Goal: Find specific page/section: Find specific page/section

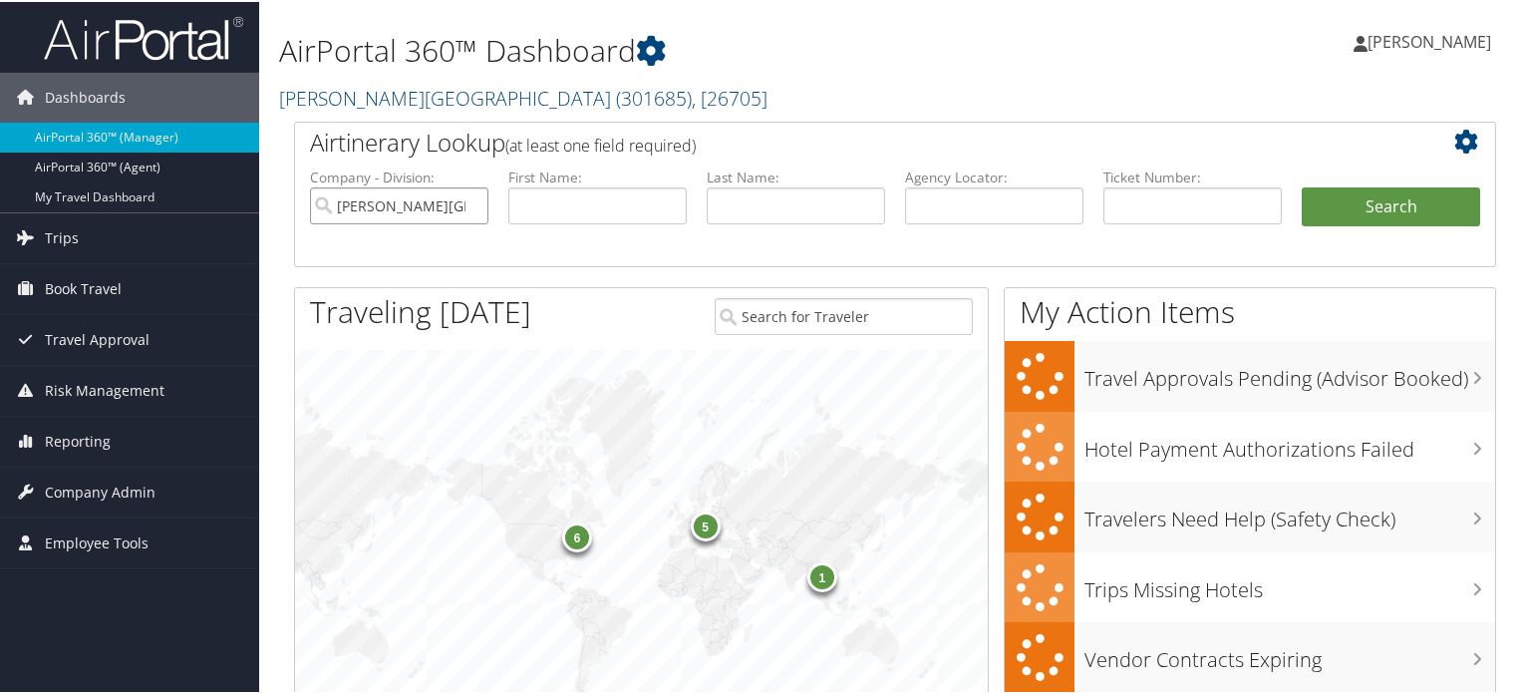
click at [468, 202] on input "[PERSON_NAME][GEOGRAPHIC_DATA]" at bounding box center [399, 203] width 178 height 37
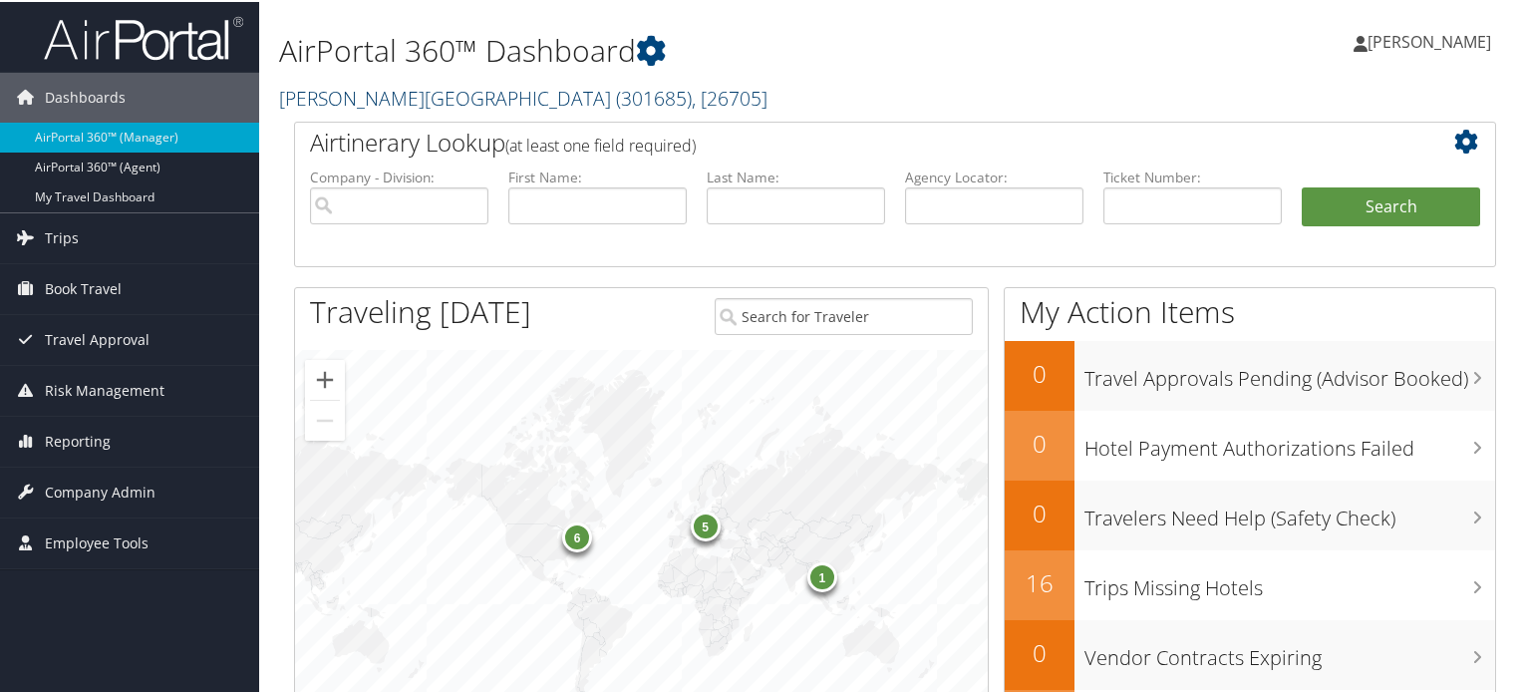
click at [616, 95] on span "( 301685 )" at bounding box center [654, 96] width 76 height 27
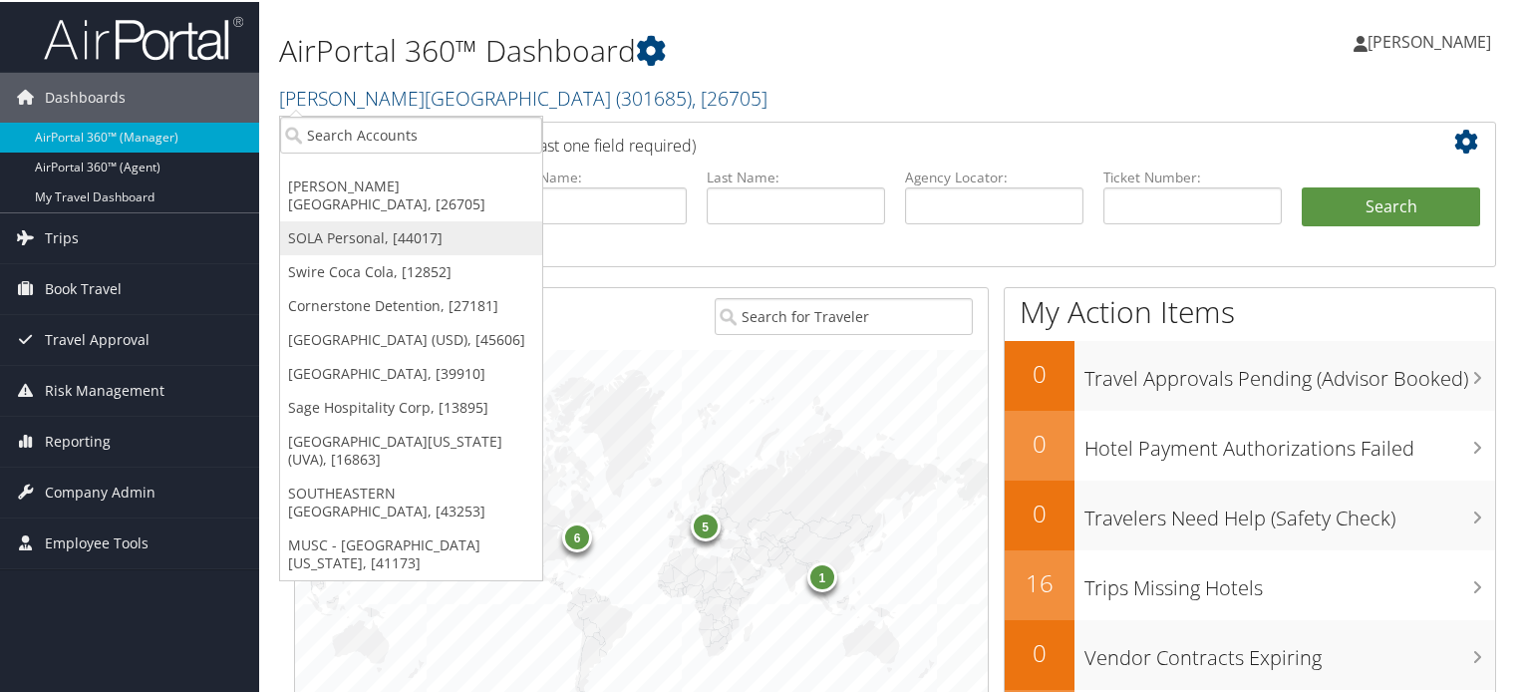
click at [380, 230] on link "SOLA Personal, [44017]" at bounding box center [411, 236] width 262 height 34
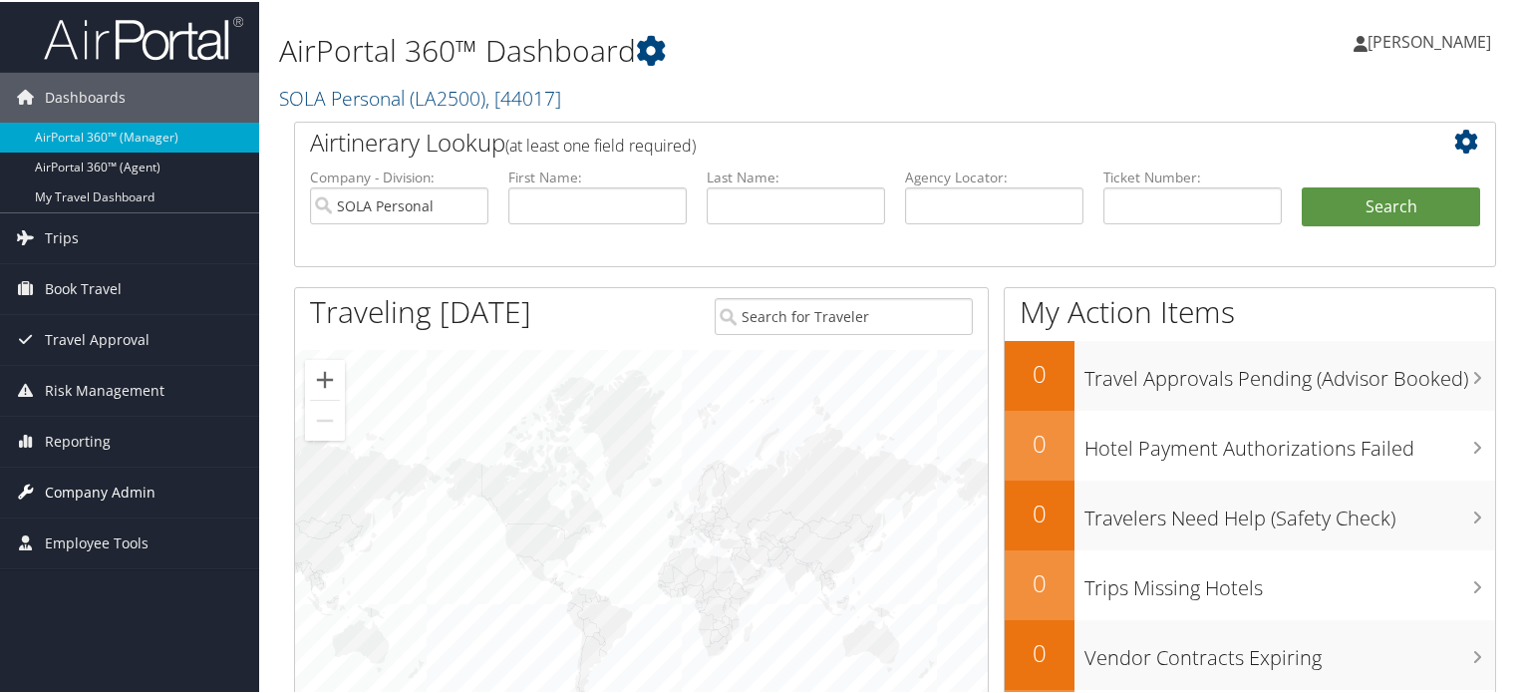
click at [81, 481] on span "Company Admin" at bounding box center [100, 491] width 111 height 50
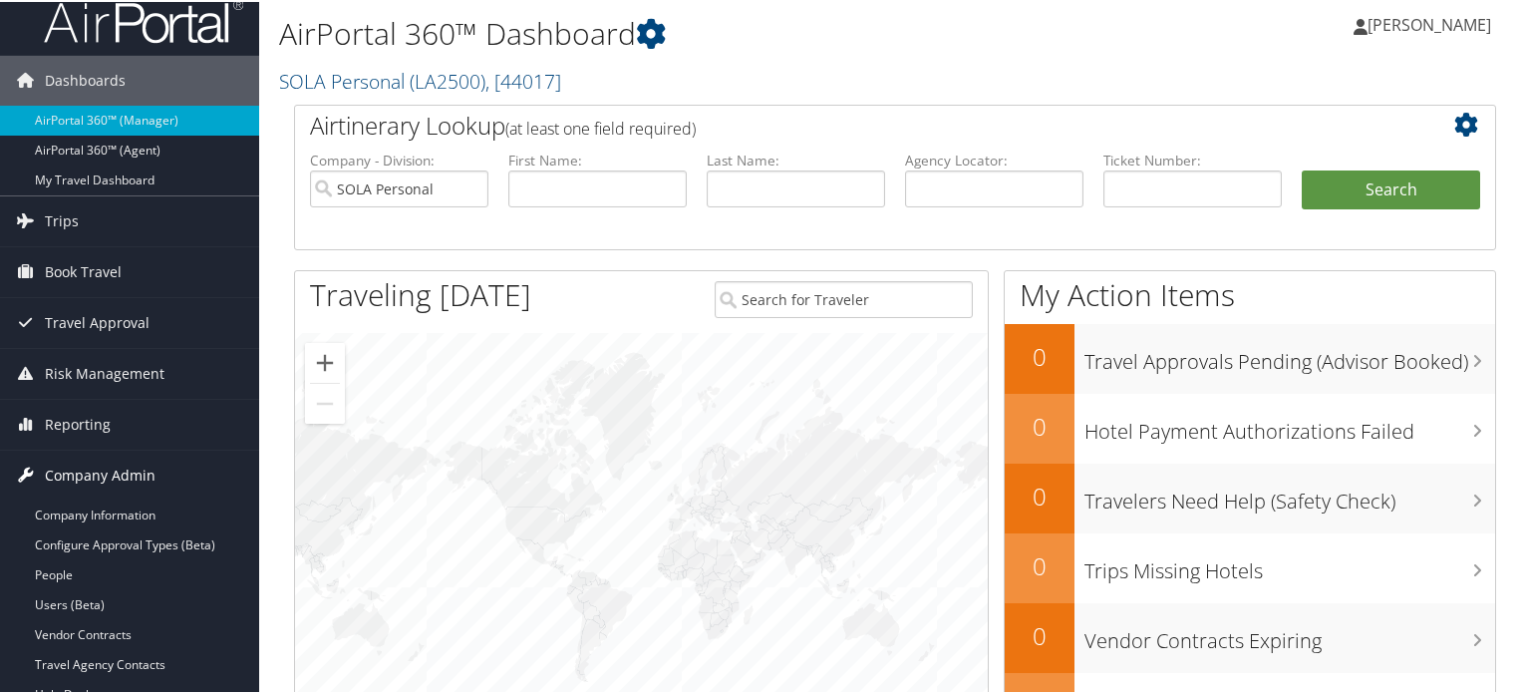
scroll to position [299, 0]
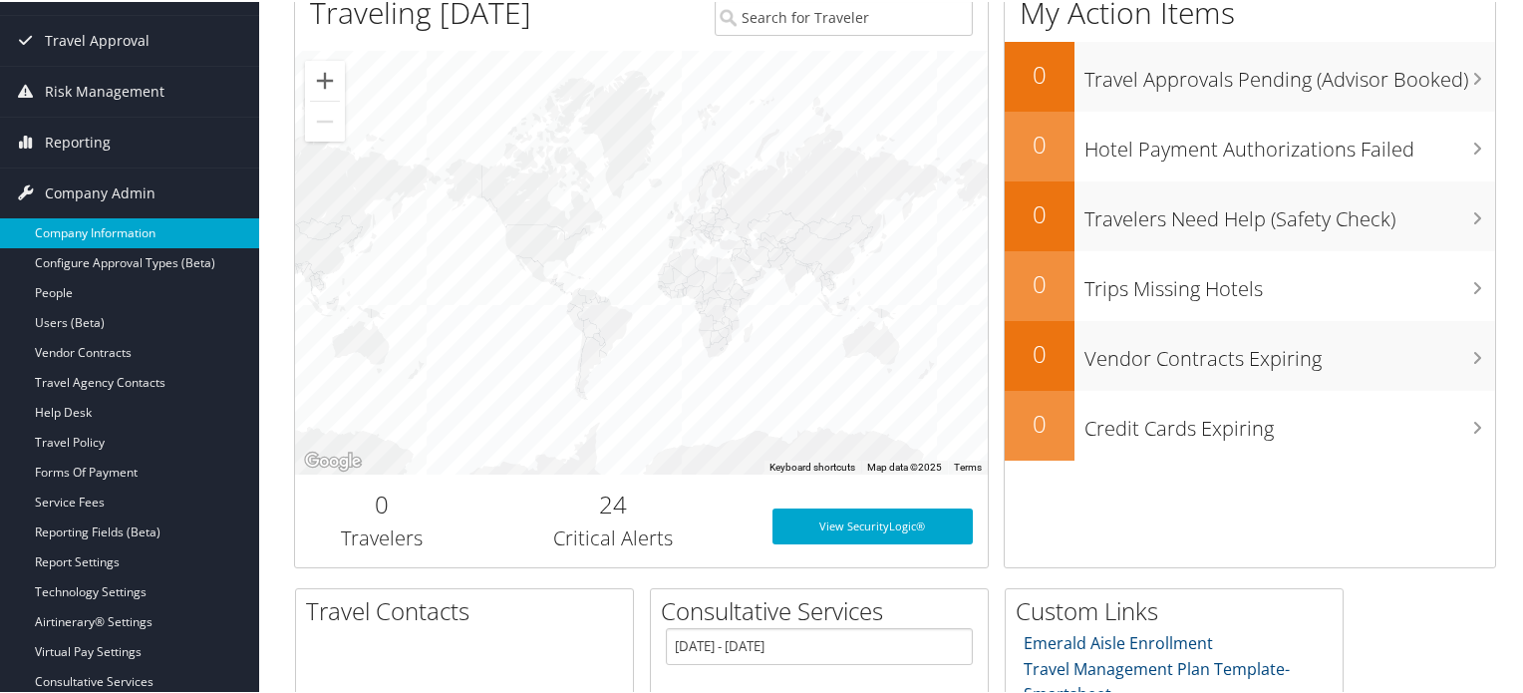
click at [125, 238] on link "Company Information" at bounding box center [129, 231] width 259 height 30
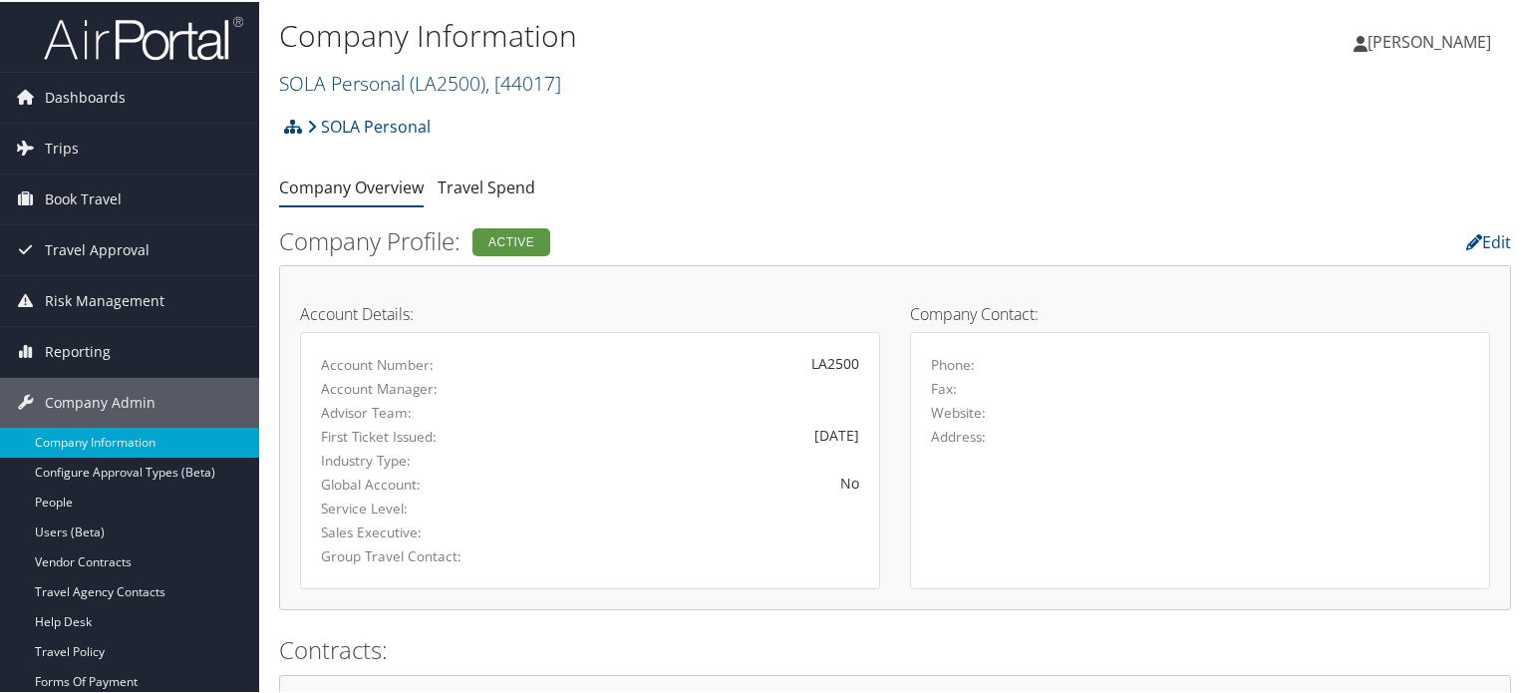
click at [405, 81] on link "SOLA Personal ( LA2500 ) , [ 44017 ]" at bounding box center [420, 81] width 282 height 27
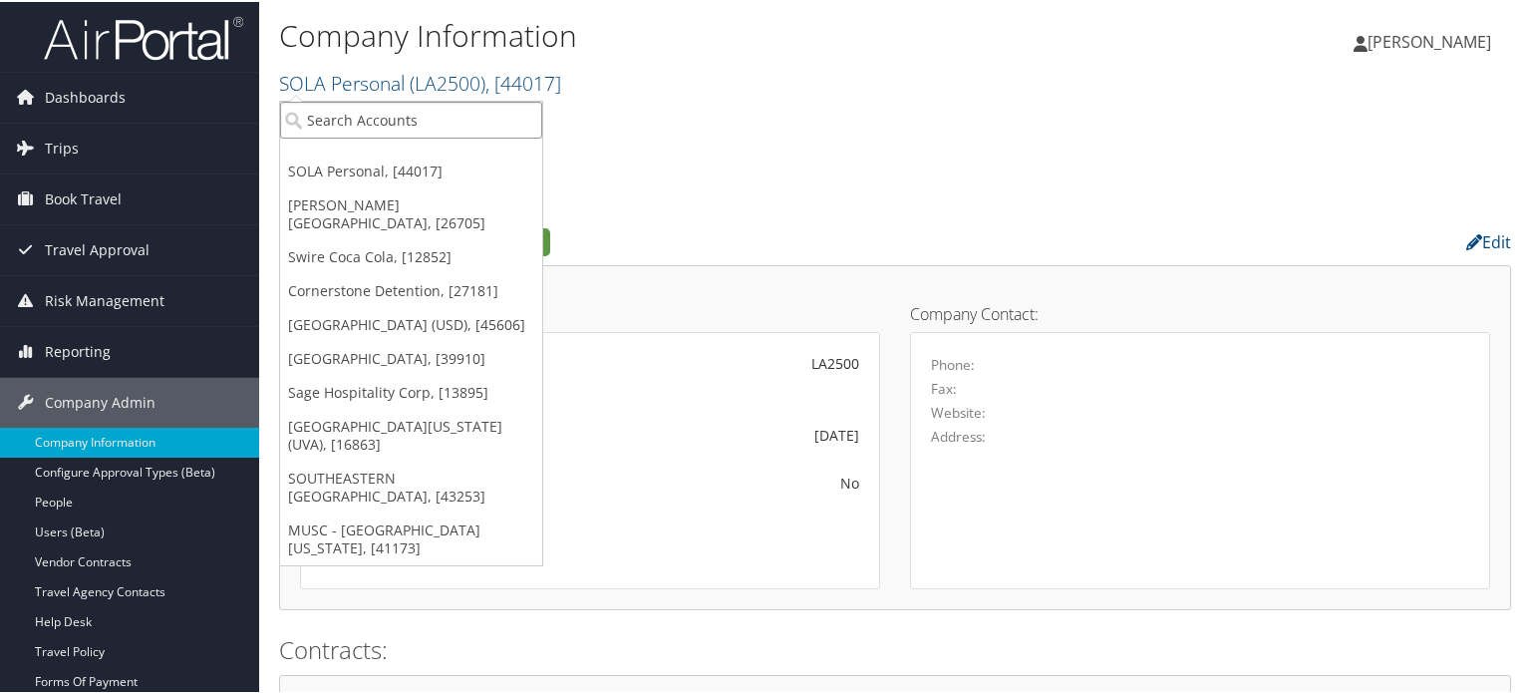
click at [387, 122] on input "search" at bounding box center [411, 118] width 262 height 37
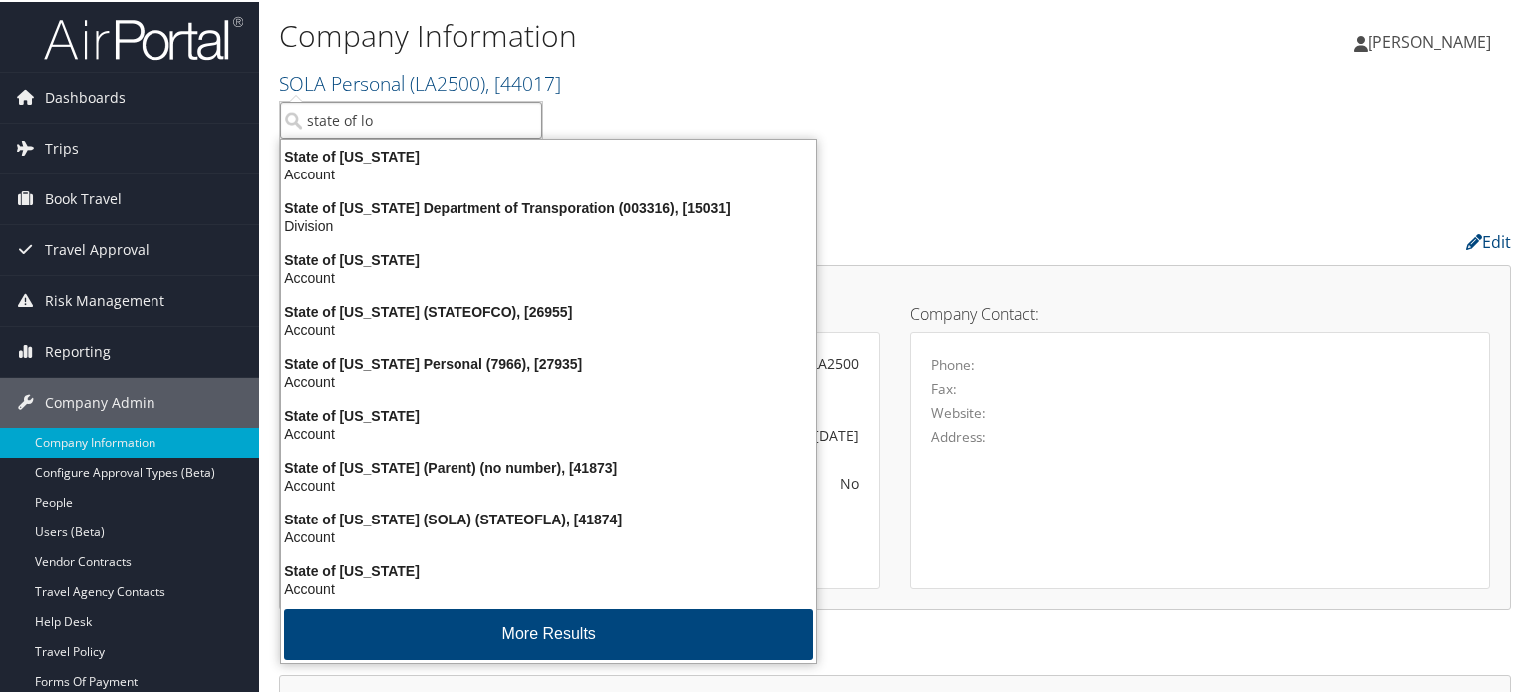
type input "state of lou"
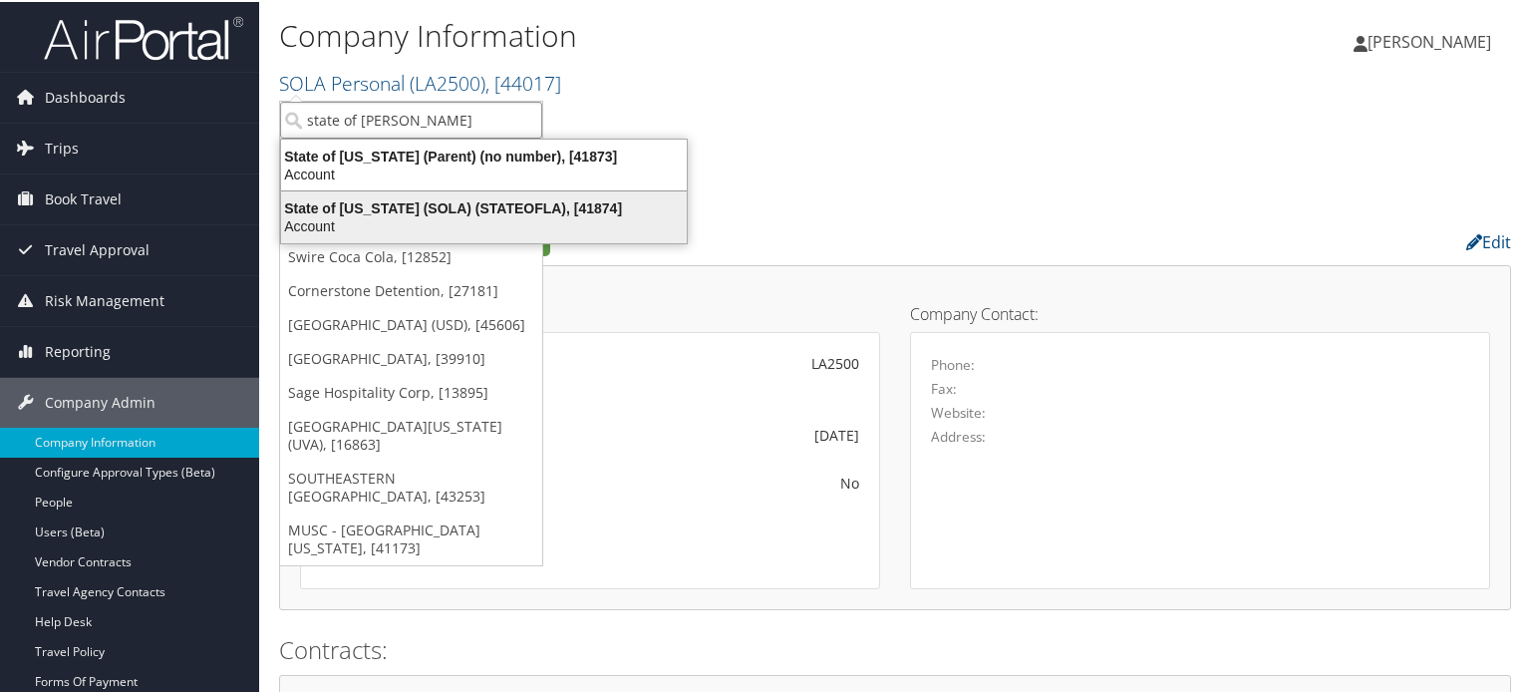
click at [395, 212] on div "State of Louisiana (SOLA) (STATEOFLA), [41874]" at bounding box center [484, 206] width 430 height 18
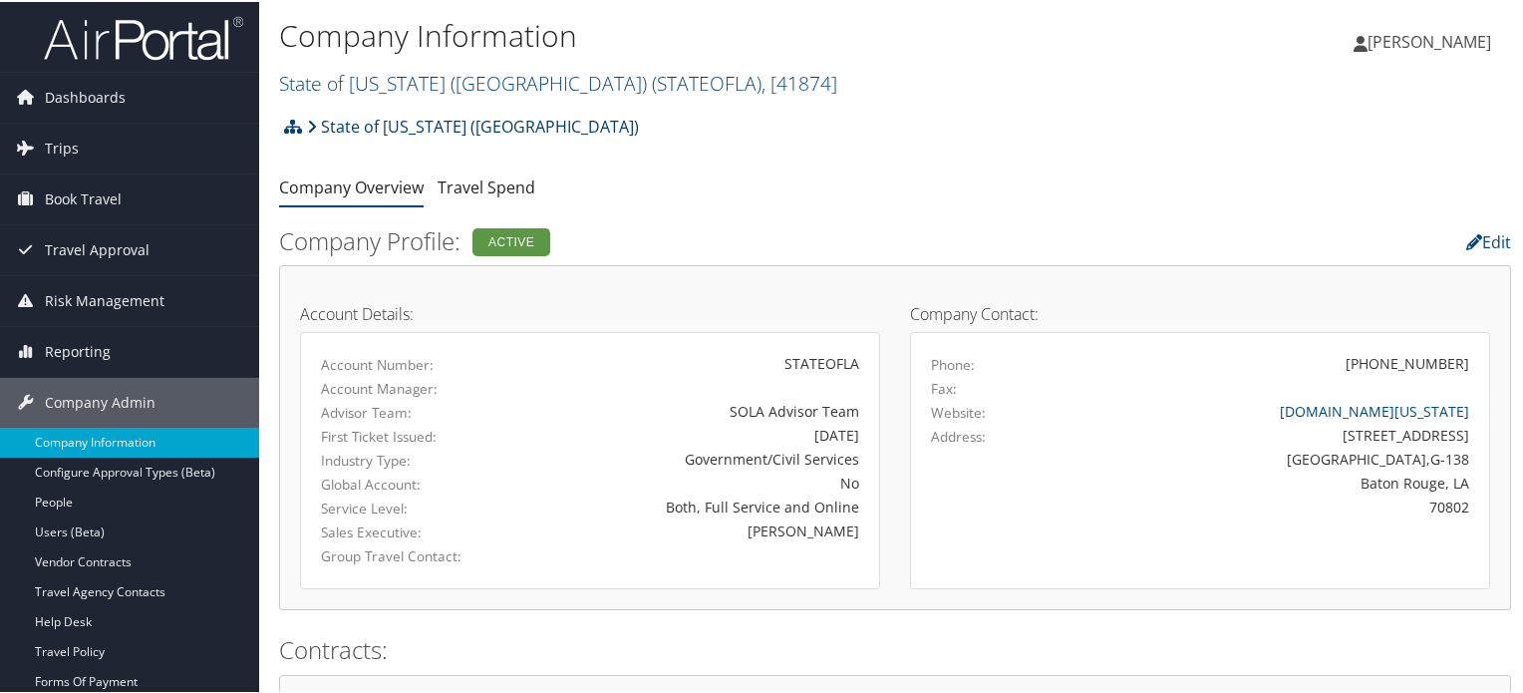
click at [404, 120] on link "State of [US_STATE] ([GEOGRAPHIC_DATA])" at bounding box center [473, 125] width 332 height 40
click at [451, 82] on link "State of [US_STATE] (SOLA) ( STATEOFLA ) , [ 41874 ]" at bounding box center [558, 81] width 558 height 27
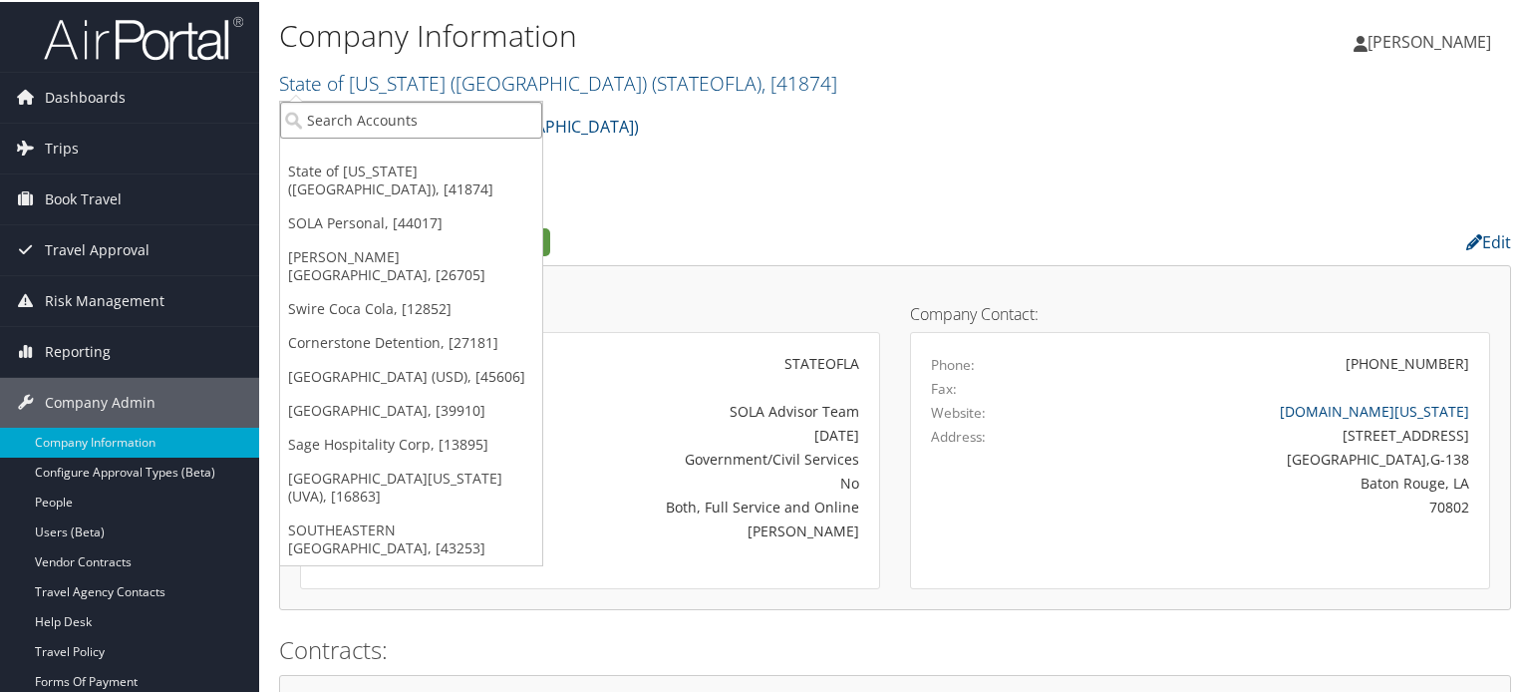
click at [411, 119] on input "search" at bounding box center [411, 118] width 262 height 37
type input "u"
